Goal: Task Accomplishment & Management: Use online tool/utility

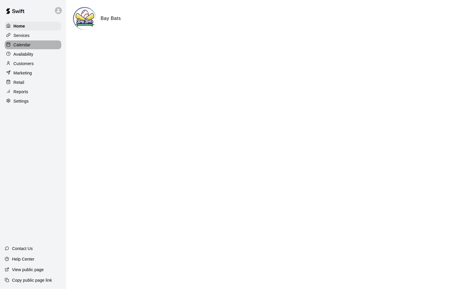
click at [18, 47] on p "Calendar" at bounding box center [21, 45] width 17 height 6
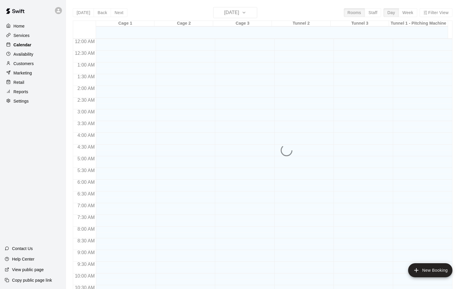
scroll to position [289, 0]
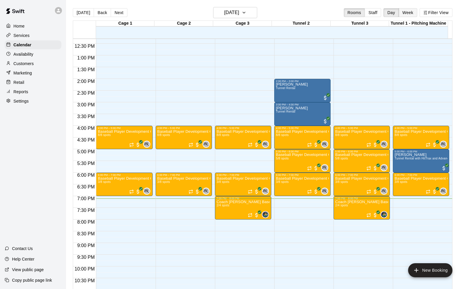
click at [417, 11] on button "Week" at bounding box center [407, 12] width 18 height 9
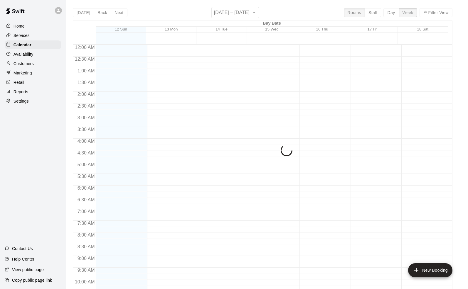
scroll to position [312, 0]
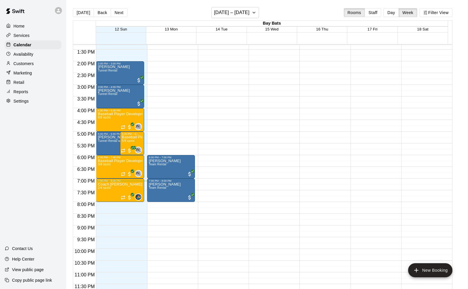
click at [21, 38] on p "Services" at bounding box center [21, 36] width 16 height 6
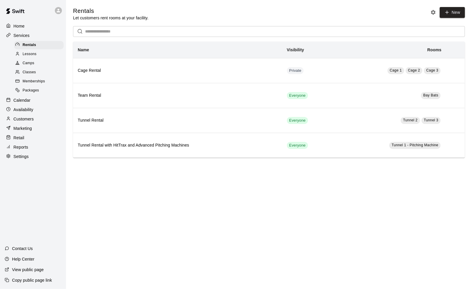
click at [33, 57] on span "Lessons" at bounding box center [30, 54] width 14 height 6
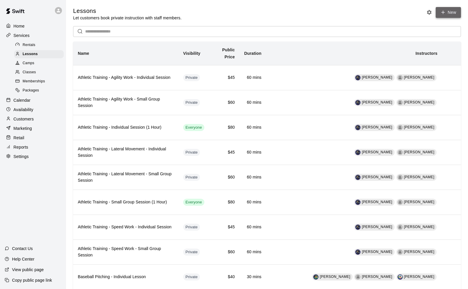
click at [446, 12] on link "New" at bounding box center [447, 12] width 25 height 11
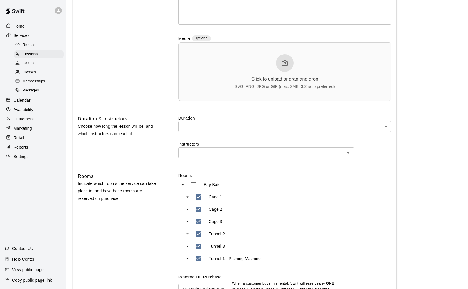
scroll to position [176, 0]
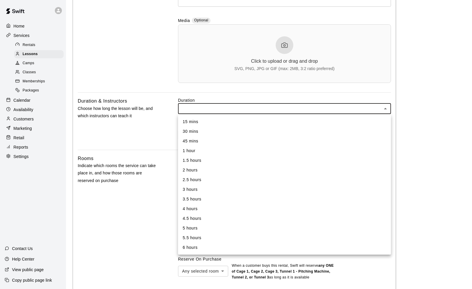
click at [388, 111] on body "Home Services Rentals Lessons Camps Classes Memberships Packages Calendar Avail…" at bounding box center [236, 113] width 472 height 579
click at [110, 267] on div at bounding box center [236, 144] width 472 height 289
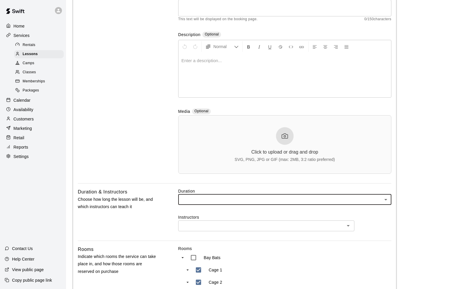
scroll to position [0, 0]
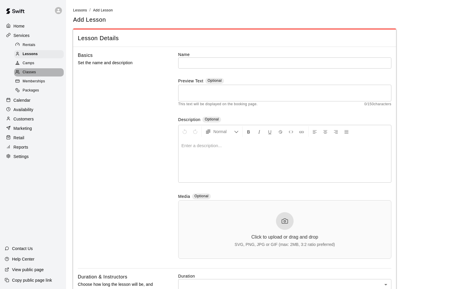
click at [28, 74] on span "Classes" at bounding box center [29, 73] width 13 height 6
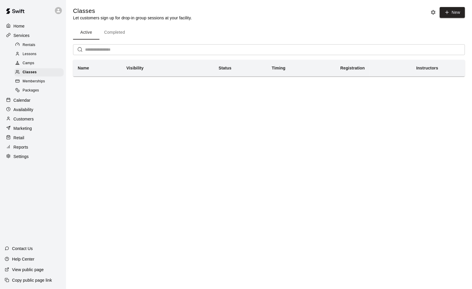
click at [32, 57] on span "Lessons" at bounding box center [30, 54] width 14 height 6
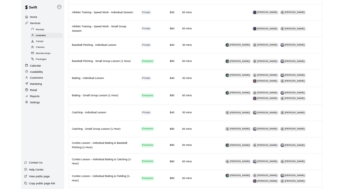
scroll to position [411, 0]
